Goal: Transaction & Acquisition: Download file/media

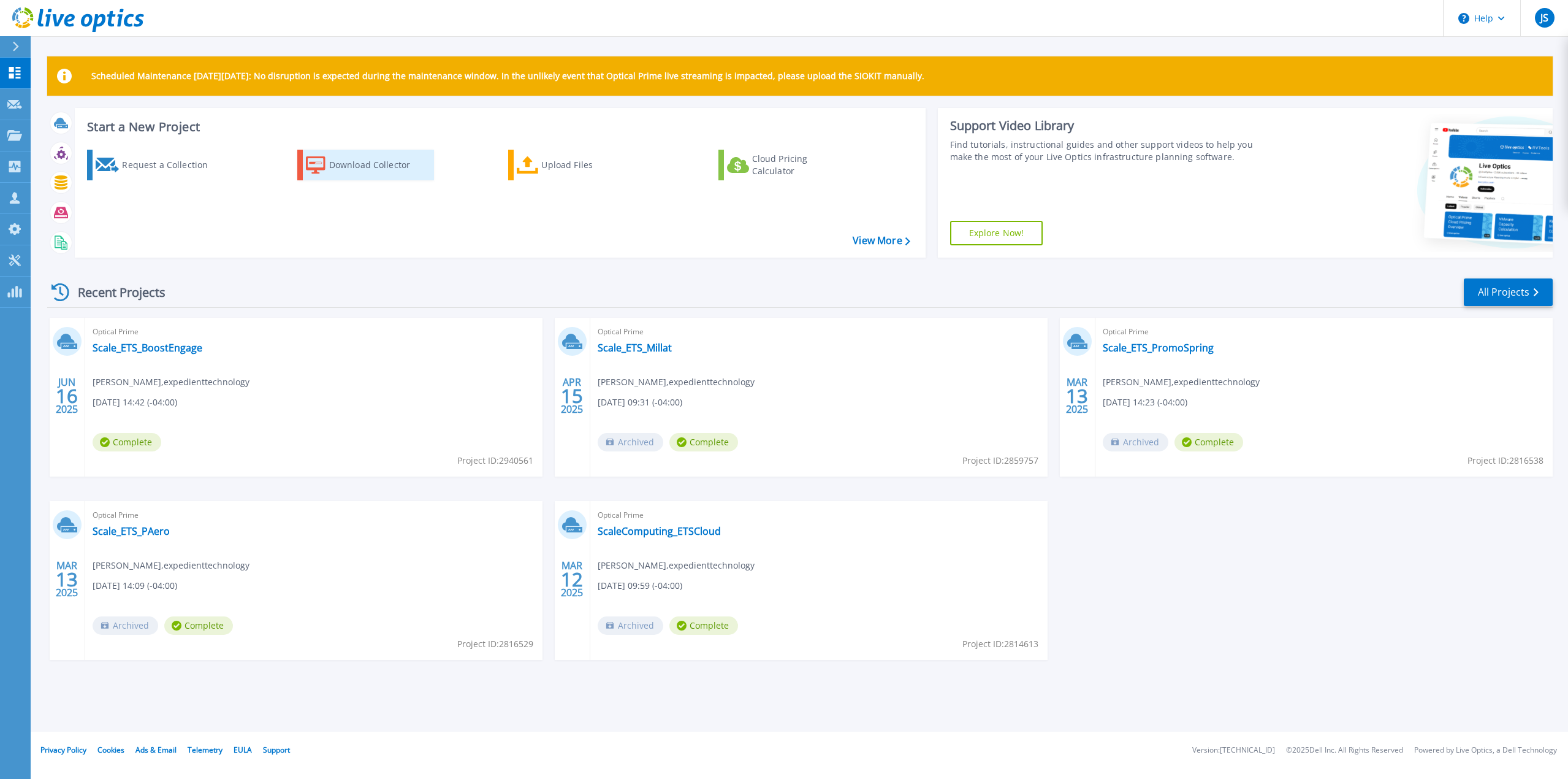
click at [378, 173] on div "Download Collector" at bounding box center [379, 165] width 98 height 25
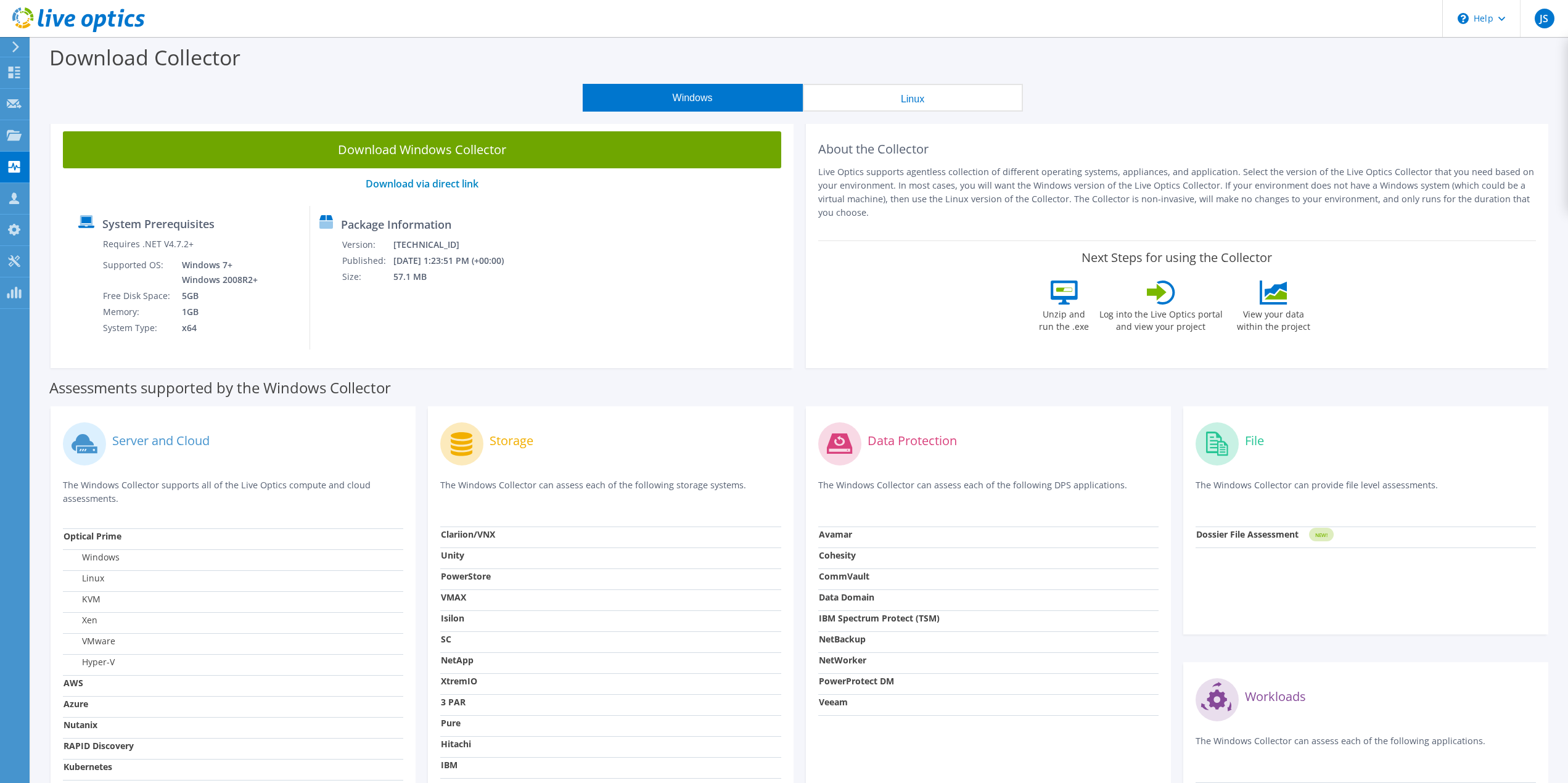
click at [8, 42] on div at bounding box center [13, 46] width 13 height 11
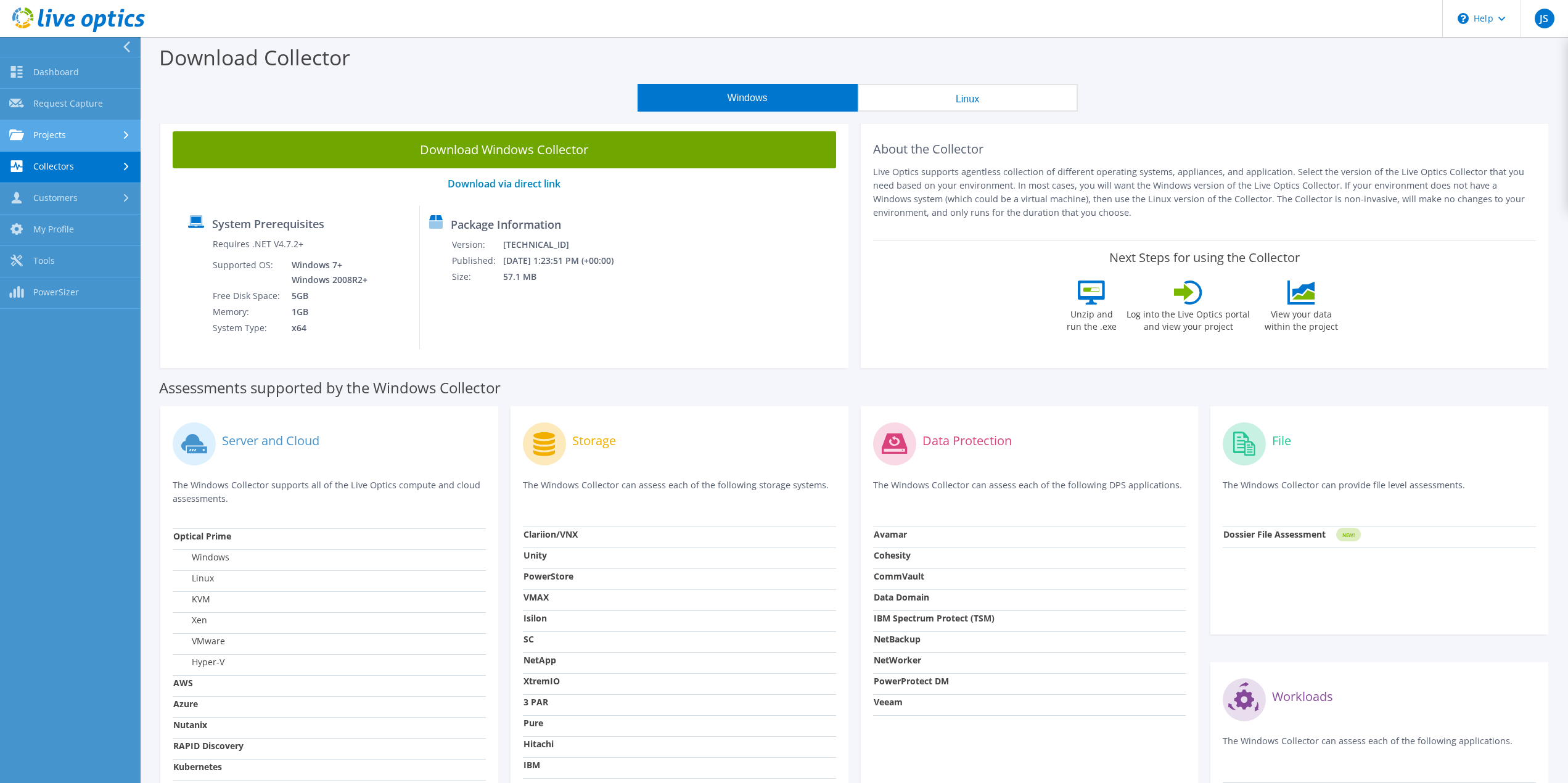
click at [89, 134] on link "Projects" at bounding box center [70, 136] width 140 height 32
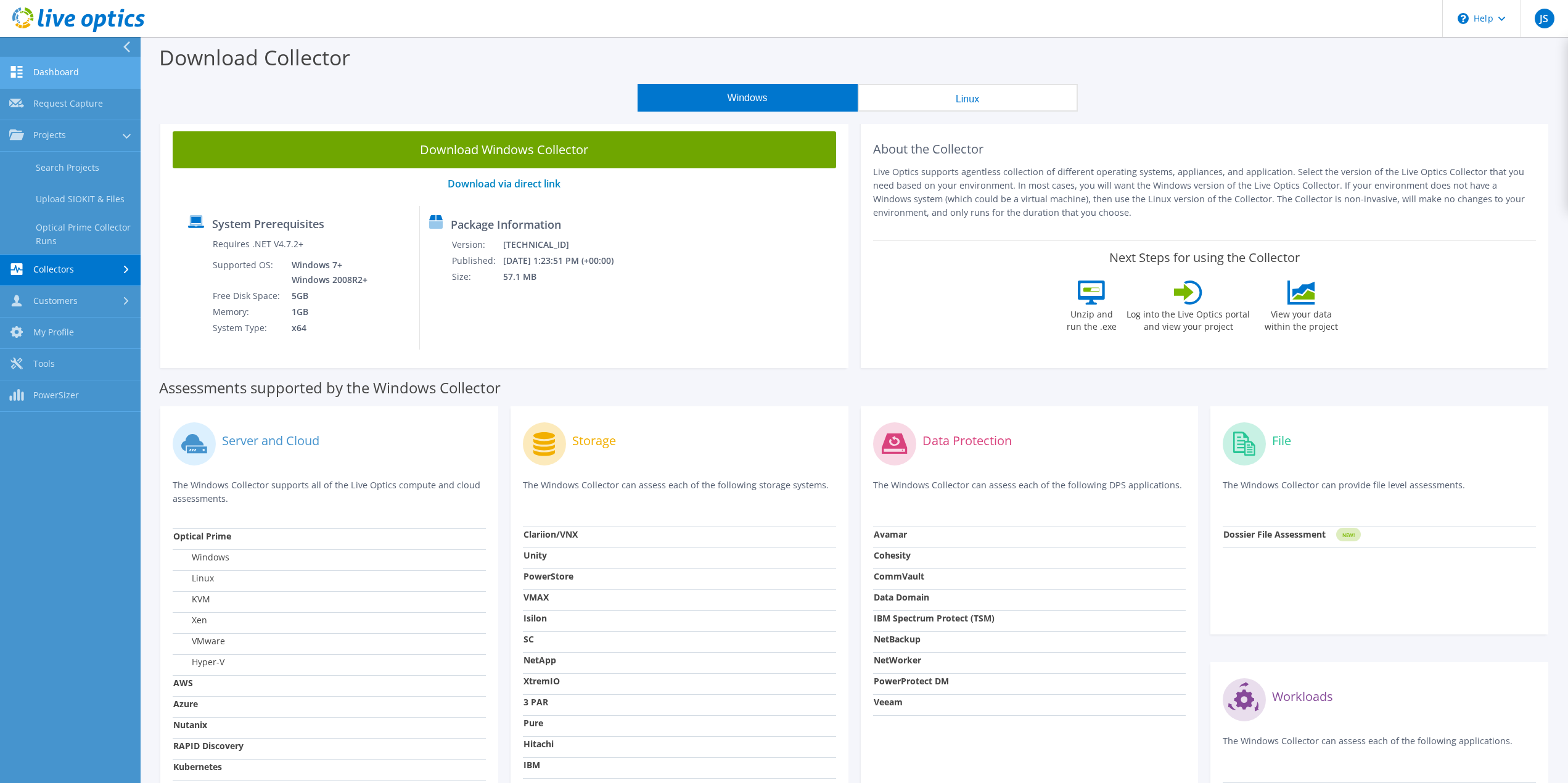
click at [54, 76] on link "Dashboard" at bounding box center [70, 73] width 140 height 32
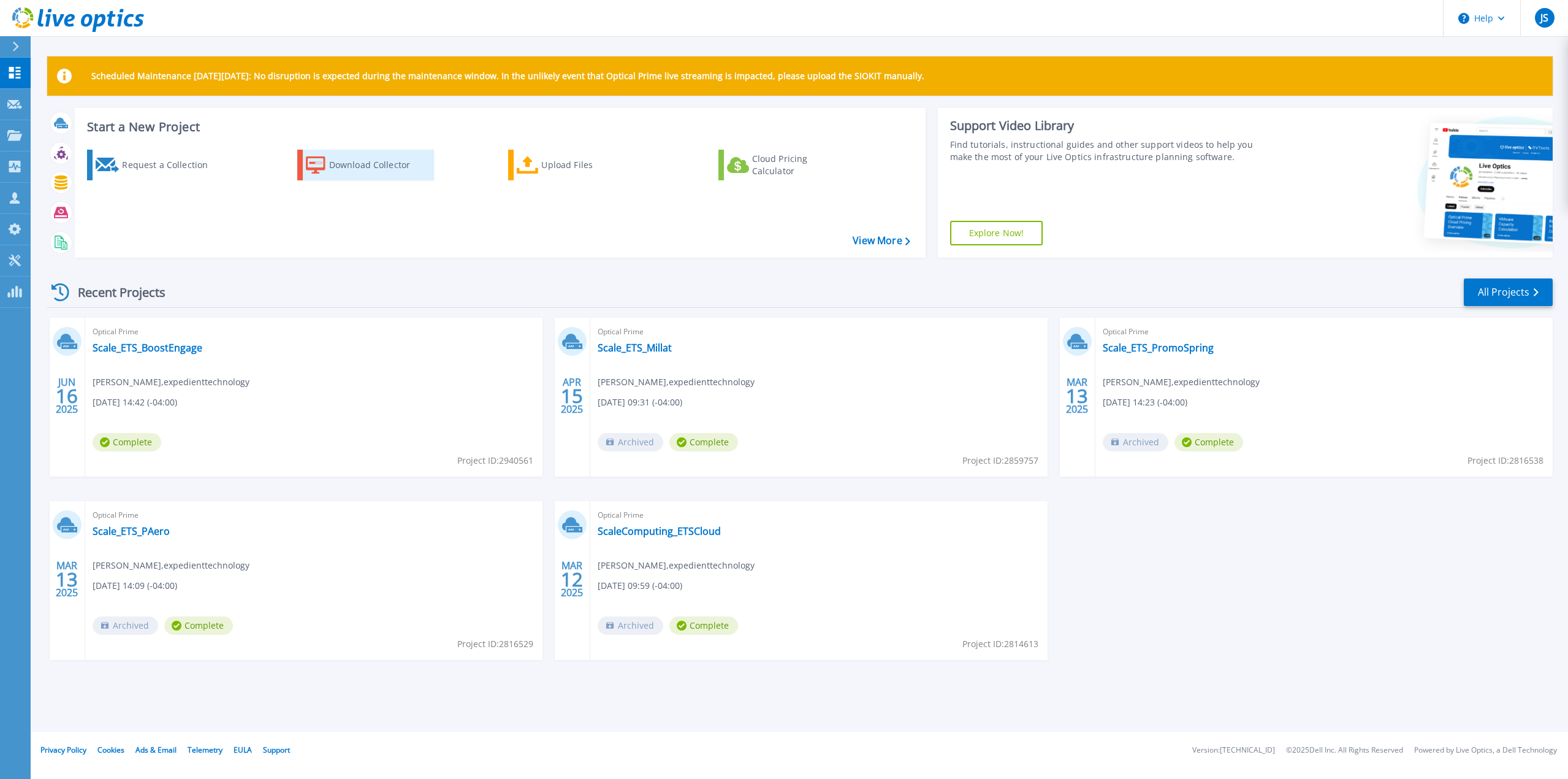
click at [338, 166] on div "Download Collector" at bounding box center [379, 165] width 98 height 25
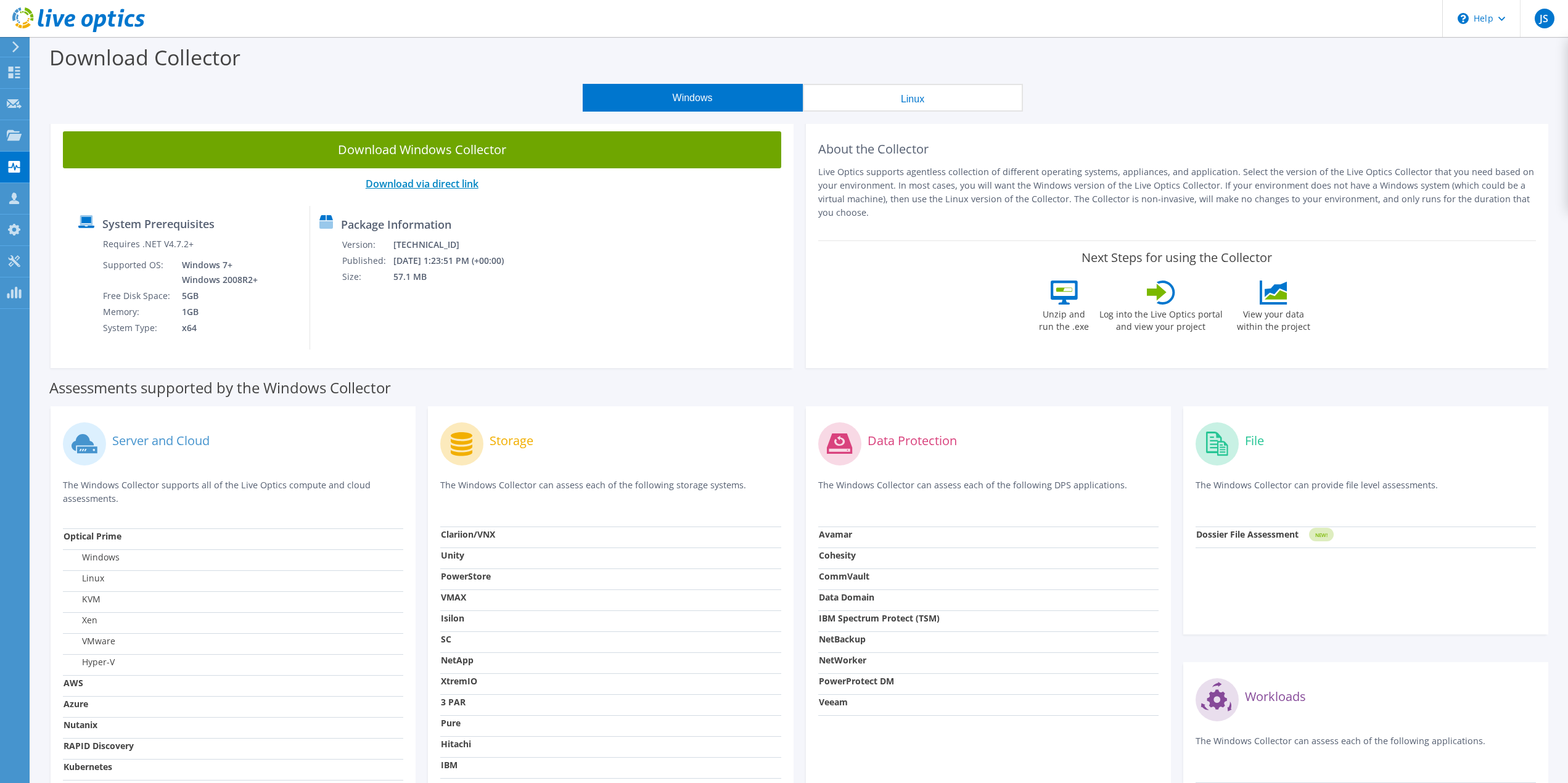
click at [432, 185] on link "Download via direct link" at bounding box center [422, 184] width 113 height 13
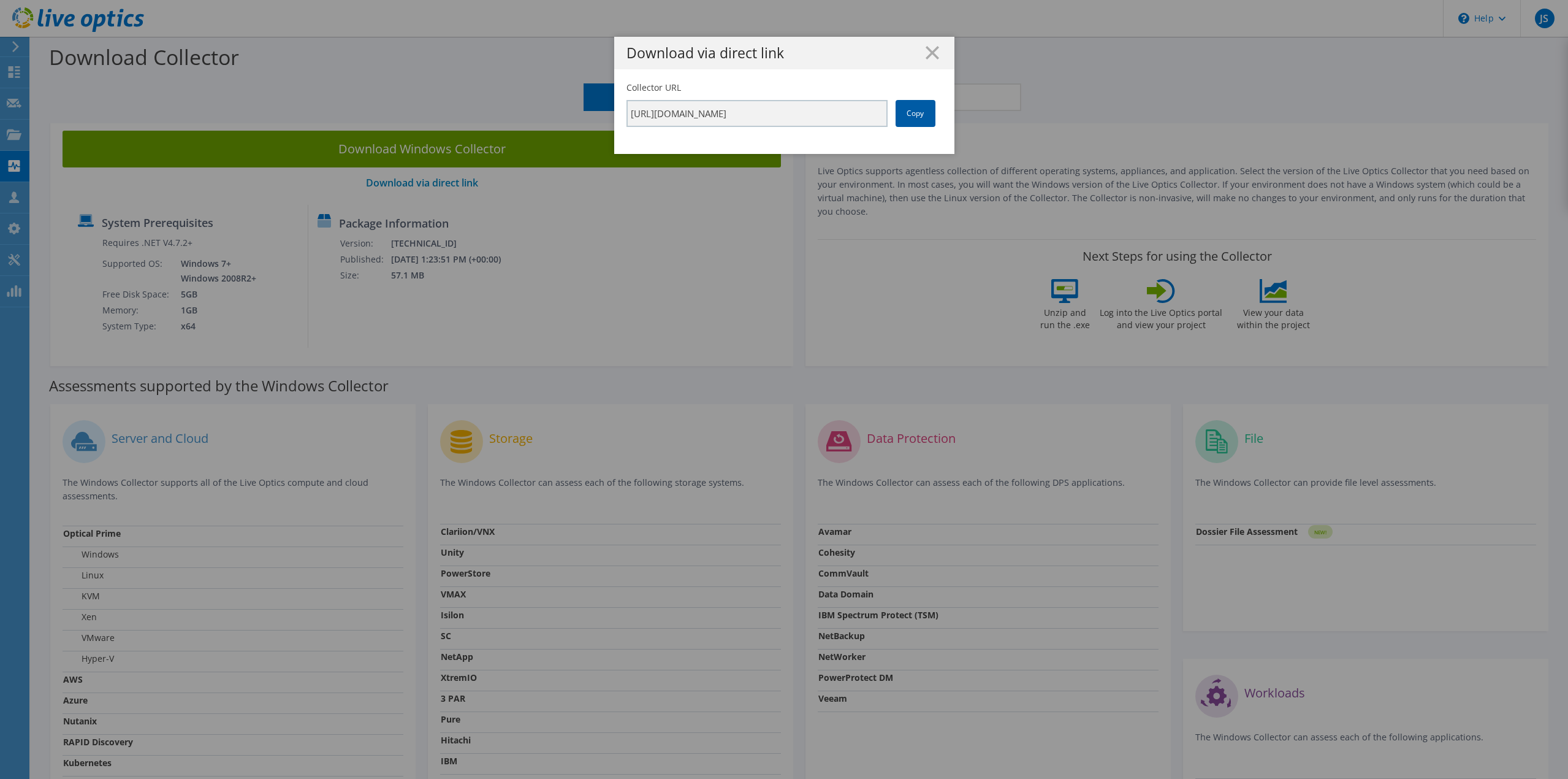
click at [916, 111] on link "Copy" at bounding box center [916, 113] width 40 height 27
click at [13, 100] on div "Download via direct link Collector URL [URL][DOMAIN_NAME] Copy" at bounding box center [784, 389] width 1568 height 705
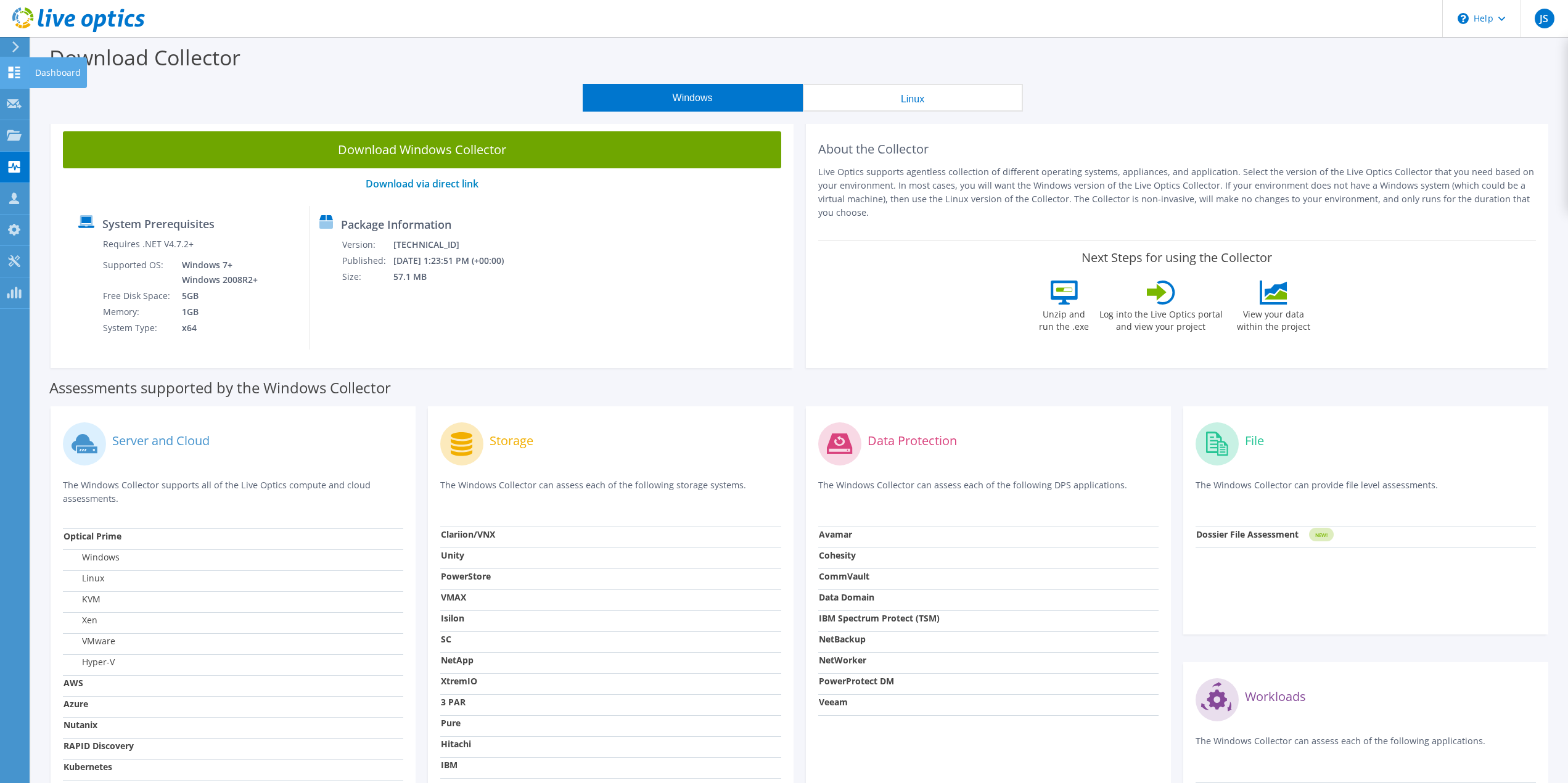
click at [15, 74] on icon at bounding box center [14, 73] width 15 height 12
